Goal: Task Accomplishment & Management: Complete application form

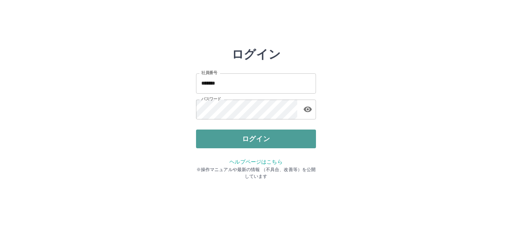
click at [249, 138] on button "ログイン" at bounding box center [256, 139] width 120 height 19
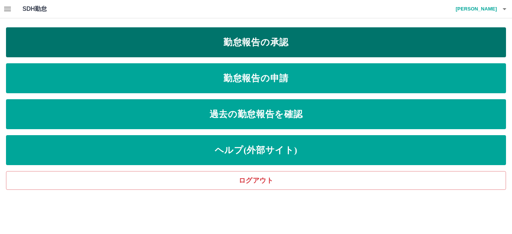
click at [258, 44] on link "勤怠報告の承認" at bounding box center [256, 42] width 500 height 30
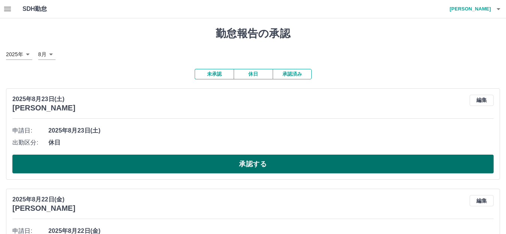
click at [159, 169] on button "承認する" at bounding box center [252, 164] width 481 height 19
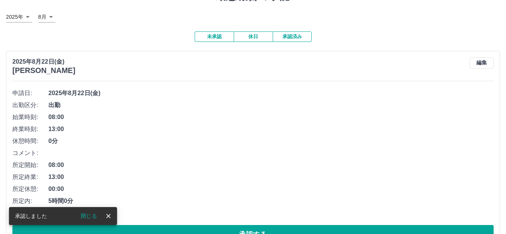
scroll to position [75, 0]
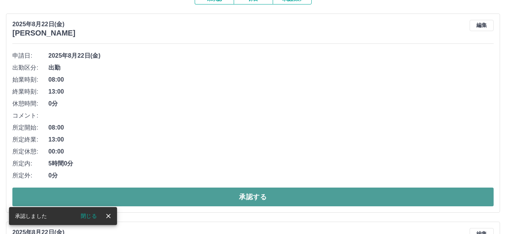
click at [238, 193] on button "承認する" at bounding box center [252, 197] width 481 height 19
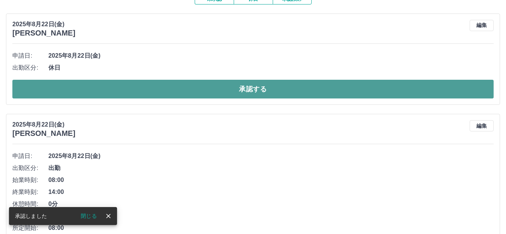
click at [221, 89] on button "承認する" at bounding box center [252, 89] width 481 height 19
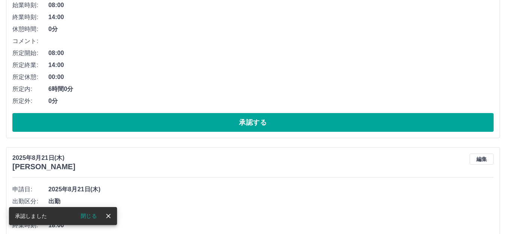
scroll to position [150, 0]
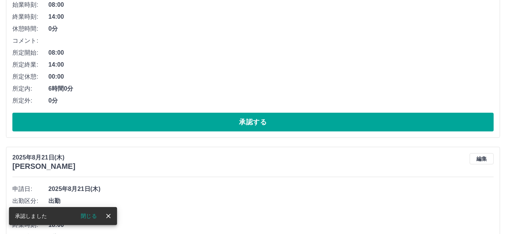
click at [224, 113] on div "申請日: [DATE] 出勤区分: 出勤 始業時刻: 08:00 終業時刻: 14:00 休憩時間: 0分 コメント: 所定開始: 08:00 所定終業: 1…" at bounding box center [252, 53] width 481 height 157
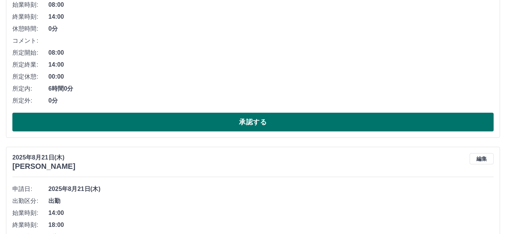
click at [222, 123] on button "承認する" at bounding box center [252, 122] width 481 height 19
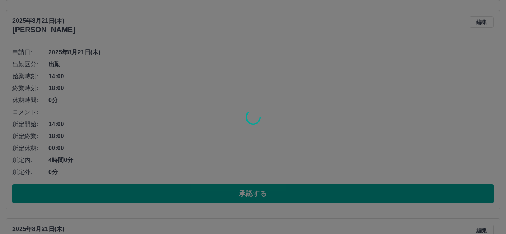
scroll to position [300, 0]
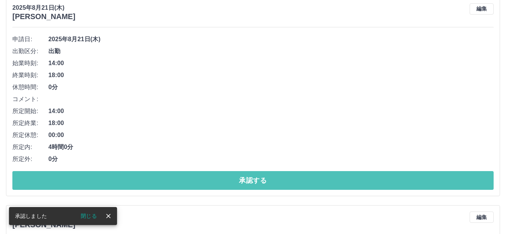
click at [244, 180] on button "承認する" at bounding box center [252, 180] width 481 height 19
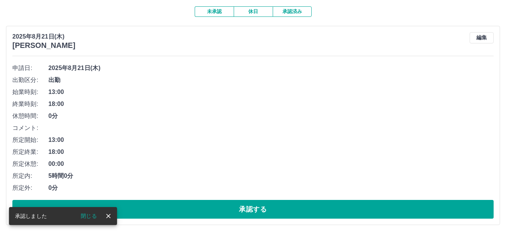
scroll to position [63, 0]
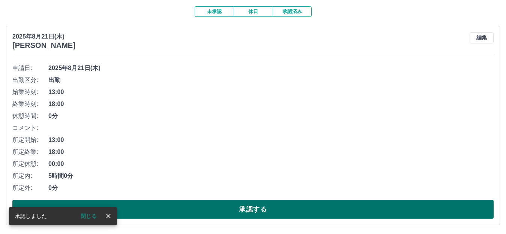
click at [251, 207] on button "承認する" at bounding box center [252, 209] width 481 height 19
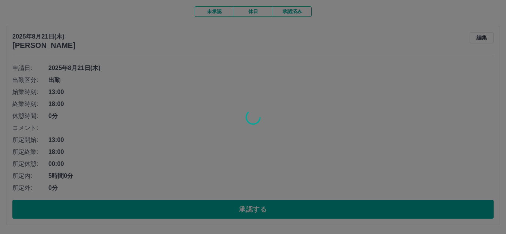
scroll to position [0, 0]
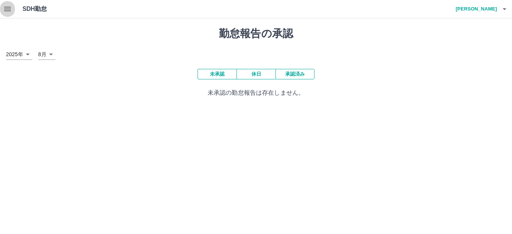
click at [12, 12] on button "button" at bounding box center [7, 9] width 15 height 18
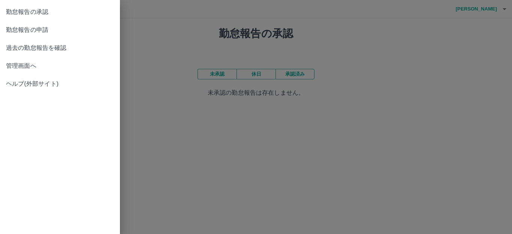
click at [35, 26] on span "勤怠報告の申請" at bounding box center [60, 30] width 108 height 9
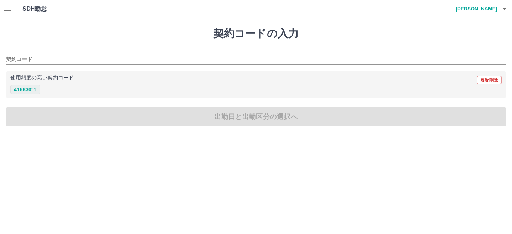
click at [25, 89] on button "41683011" at bounding box center [26, 89] width 30 height 9
type input "********"
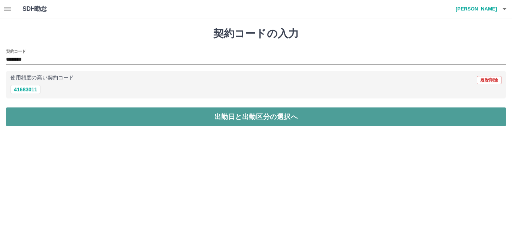
click at [28, 115] on button "出勤日と出勤区分の選択へ" at bounding box center [256, 117] width 500 height 19
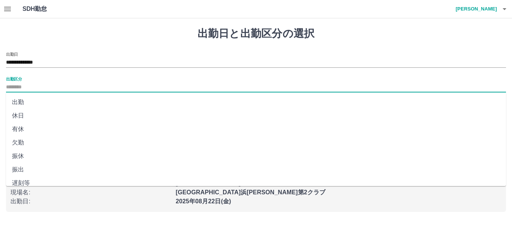
click at [18, 87] on input "出勤区分" at bounding box center [256, 87] width 500 height 9
click at [26, 103] on li "出勤" at bounding box center [256, 103] width 500 height 14
type input "**"
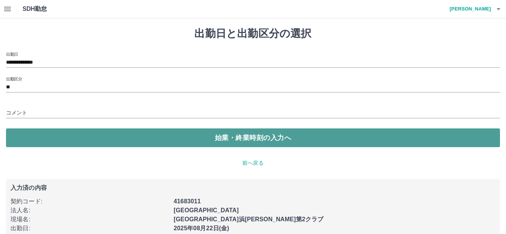
click at [45, 133] on button "始業・終業時刻の入力へ" at bounding box center [253, 138] width 494 height 19
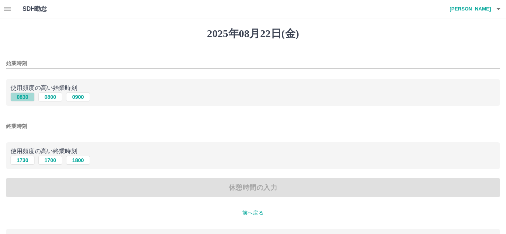
click at [32, 96] on button "0830" at bounding box center [23, 97] width 24 height 9
type input "****"
click at [28, 163] on button "1730" at bounding box center [23, 160] width 24 height 9
type input "****"
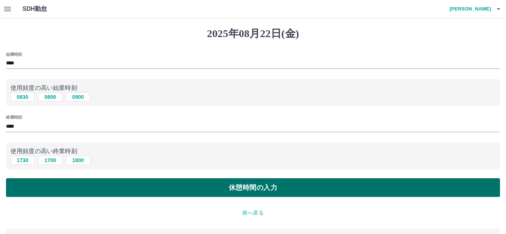
click at [35, 191] on button "休憩時間の入力" at bounding box center [253, 188] width 494 height 19
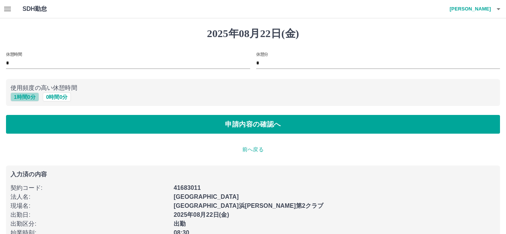
click at [20, 101] on button "1 時間 0 分" at bounding box center [25, 97] width 29 height 9
type input "*"
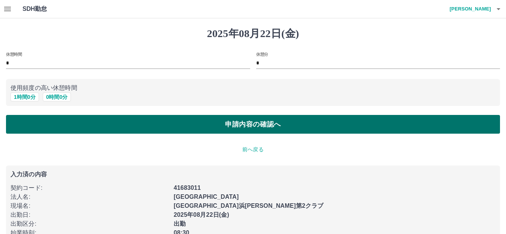
click at [27, 120] on button "申請内容の確認へ" at bounding box center [253, 124] width 494 height 19
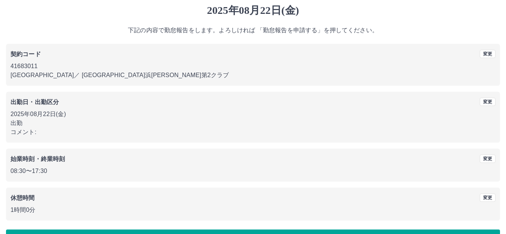
scroll to position [47, 0]
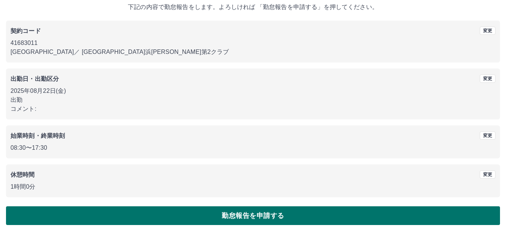
click at [223, 215] on button "勤怠報告を申請する" at bounding box center [253, 216] width 494 height 19
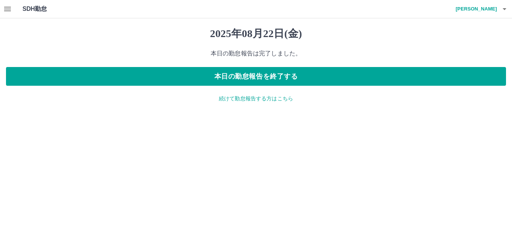
click at [225, 98] on p "続けて勤怠報告する方はこちら" at bounding box center [256, 99] width 500 height 8
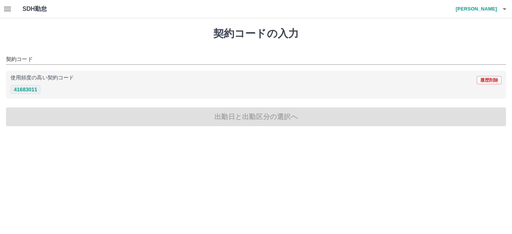
click at [26, 87] on button "41683011" at bounding box center [26, 89] width 30 height 9
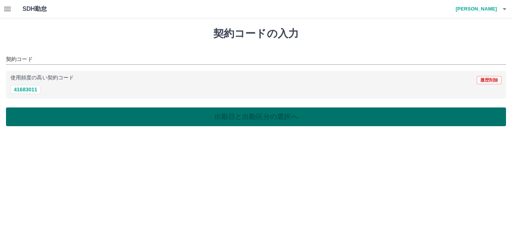
type input "********"
click at [31, 114] on button "出勤日と出勤区分の選択へ" at bounding box center [256, 117] width 500 height 19
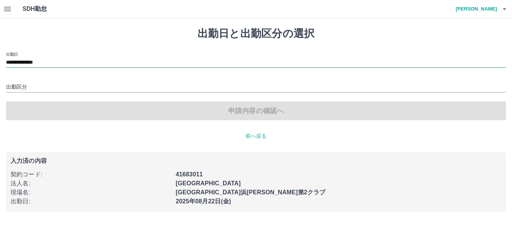
click at [45, 60] on input "**********" at bounding box center [256, 62] width 500 height 9
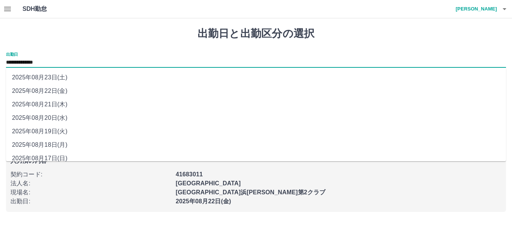
click at [51, 79] on li "2025年08月23日(土)" at bounding box center [256, 78] width 500 height 14
type input "**********"
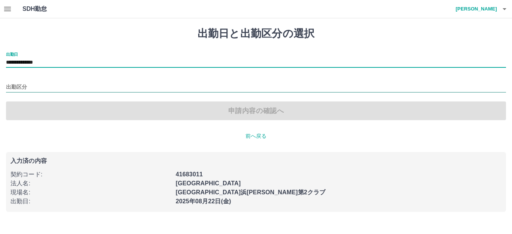
click at [19, 85] on input "出勤区分" at bounding box center [256, 87] width 500 height 9
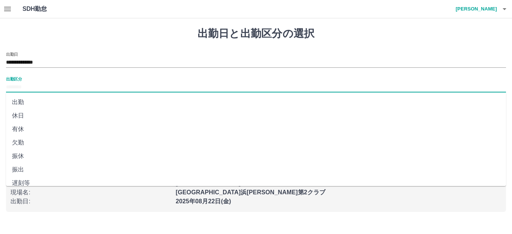
click at [29, 110] on li "休日" at bounding box center [256, 116] width 500 height 14
type input "**"
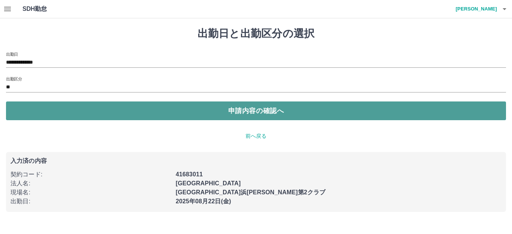
click at [50, 113] on button "申請内容の確認へ" at bounding box center [256, 111] width 500 height 19
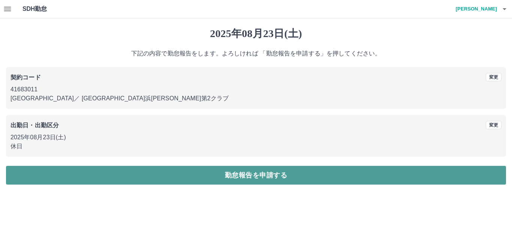
click at [61, 175] on button "勤怠報告を申請する" at bounding box center [256, 175] width 500 height 19
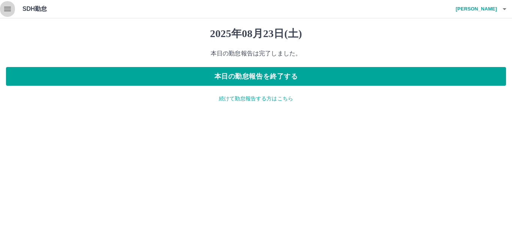
click at [13, 6] on button "button" at bounding box center [7, 9] width 15 height 18
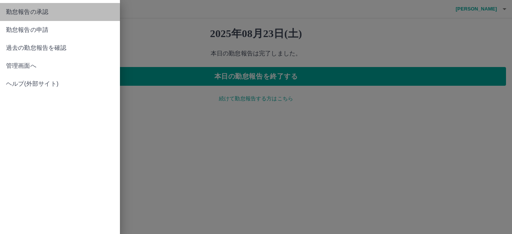
click at [38, 16] on span "勤怠報告の承認" at bounding box center [60, 12] width 108 height 9
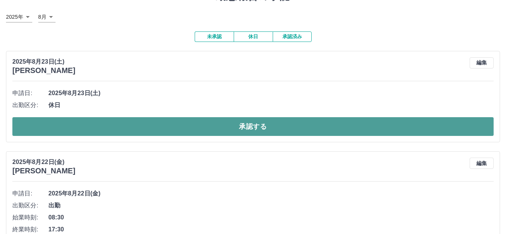
click at [159, 123] on button "承認する" at bounding box center [252, 126] width 481 height 19
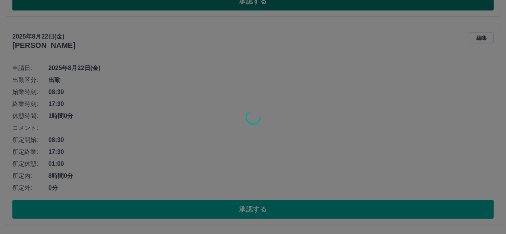
scroll to position [164, 0]
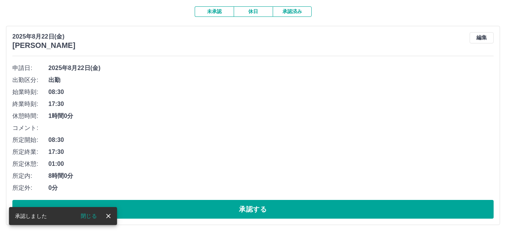
click at [215, 206] on button "承認する" at bounding box center [252, 209] width 481 height 19
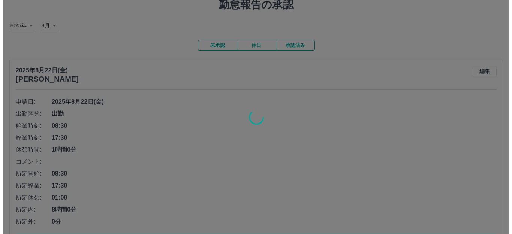
scroll to position [0, 0]
